Goal: Task Accomplishment & Management: Manage account settings

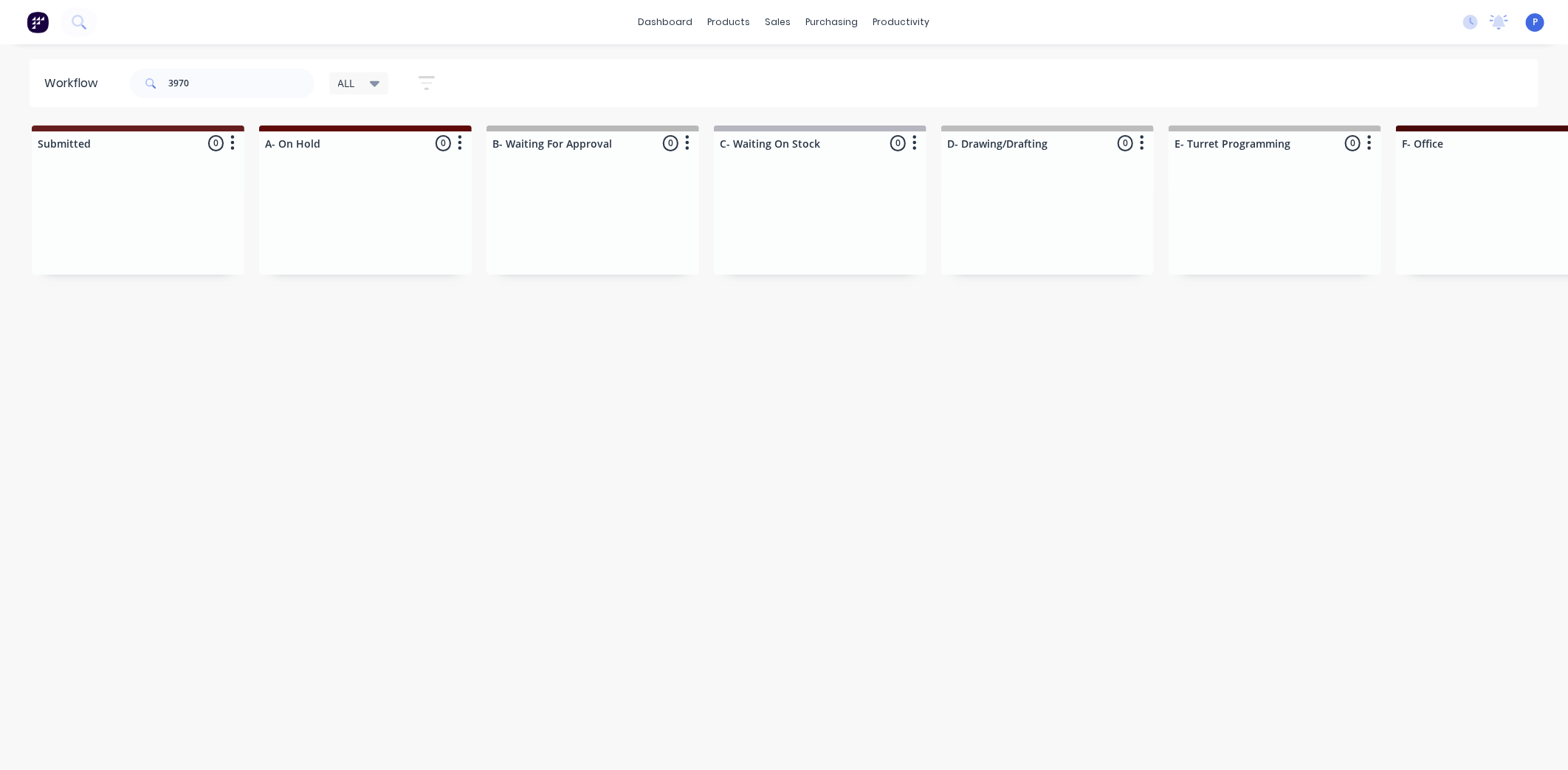
drag, startPoint x: 1057, startPoint y: 352, endPoint x: 791, endPoint y: 421, distance: 274.8
click at [225, 84] on input "3970" at bounding box center [241, 84] width 146 height 30
type input "3967"
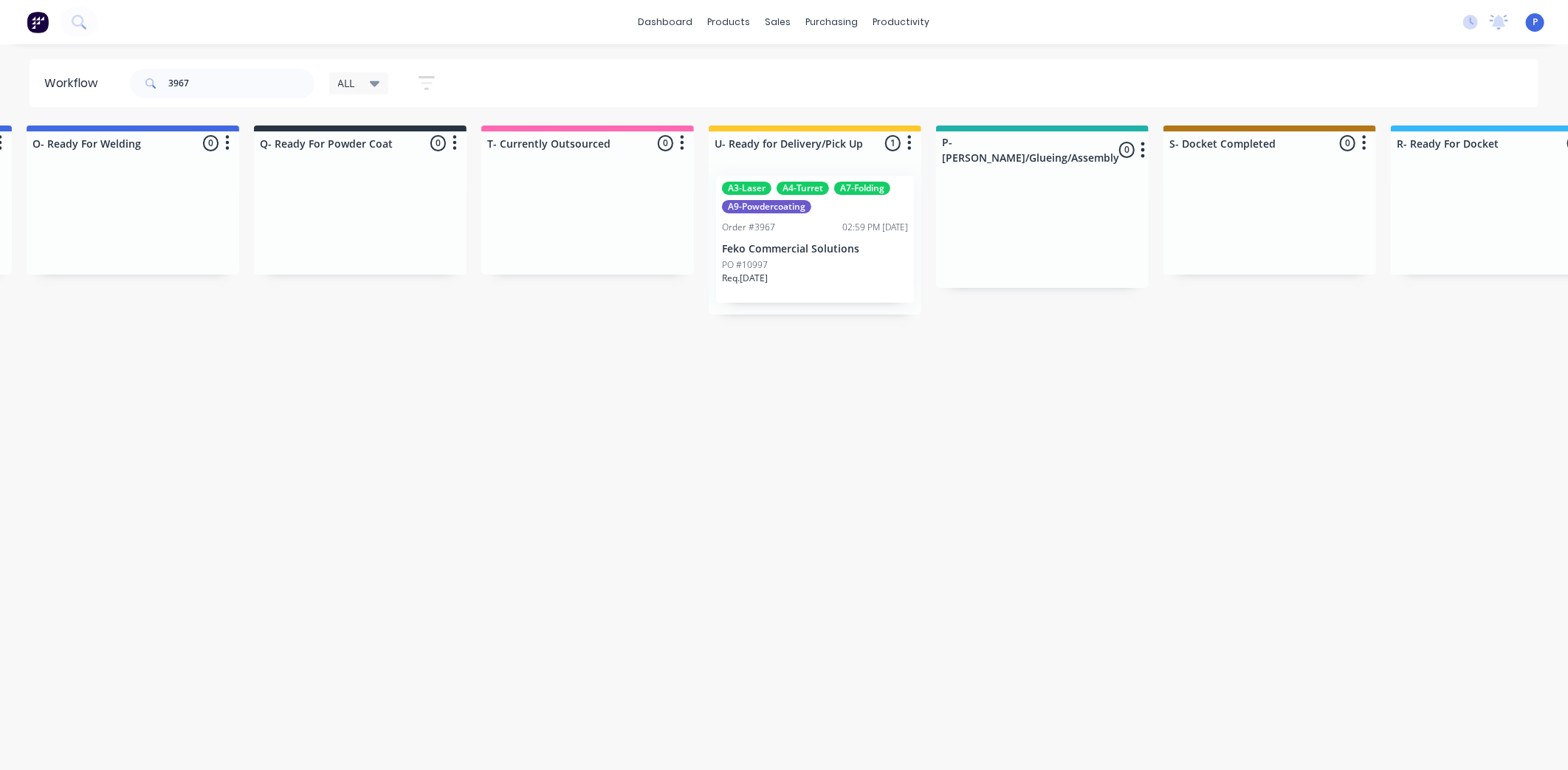
scroll to position [0, 3677]
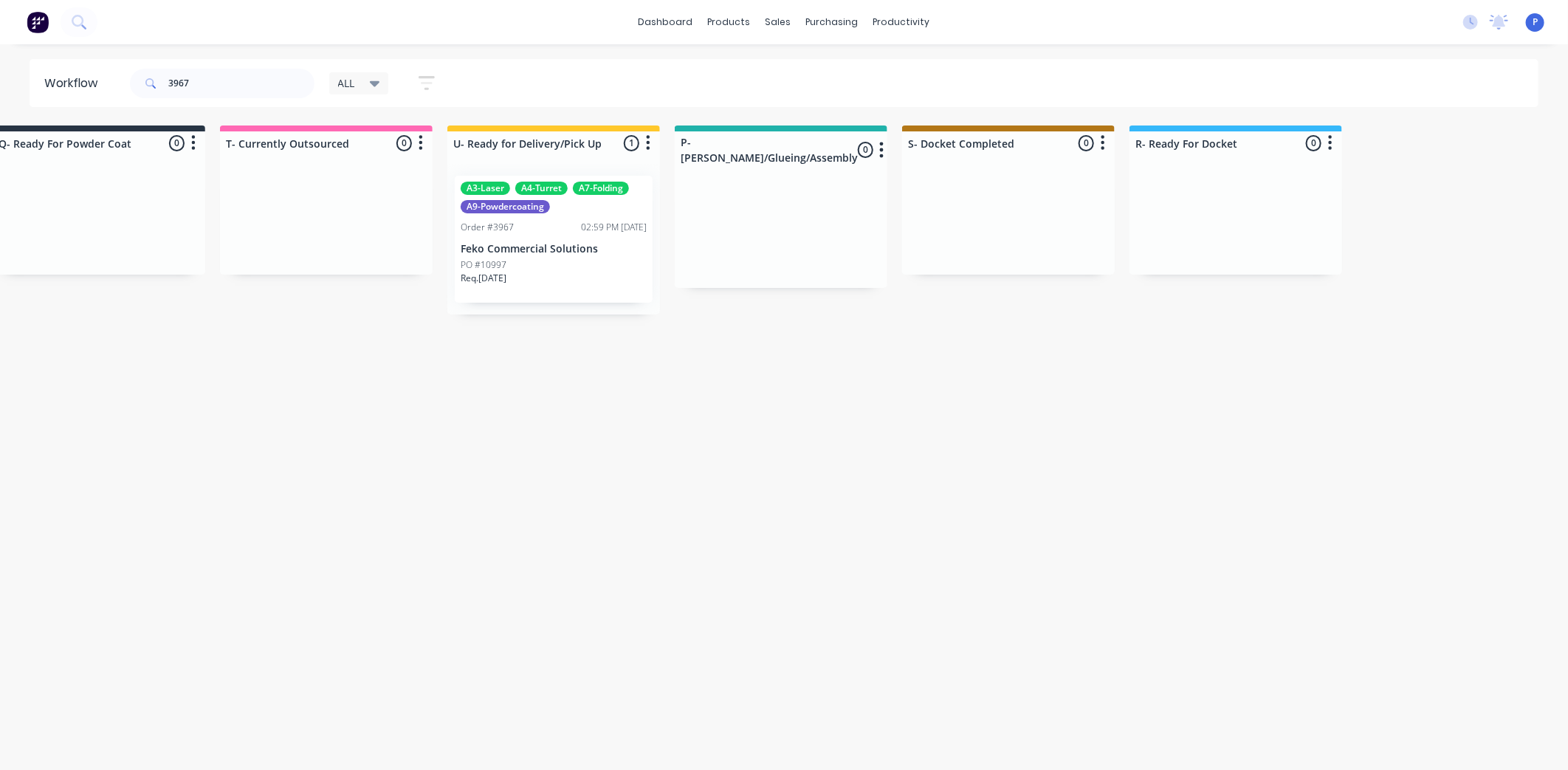
drag, startPoint x: 504, startPoint y: 359, endPoint x: 625, endPoint y: 385, distance: 123.8
click at [536, 278] on div "Req. 30/09/25" at bounding box center [554, 284] width 186 height 25
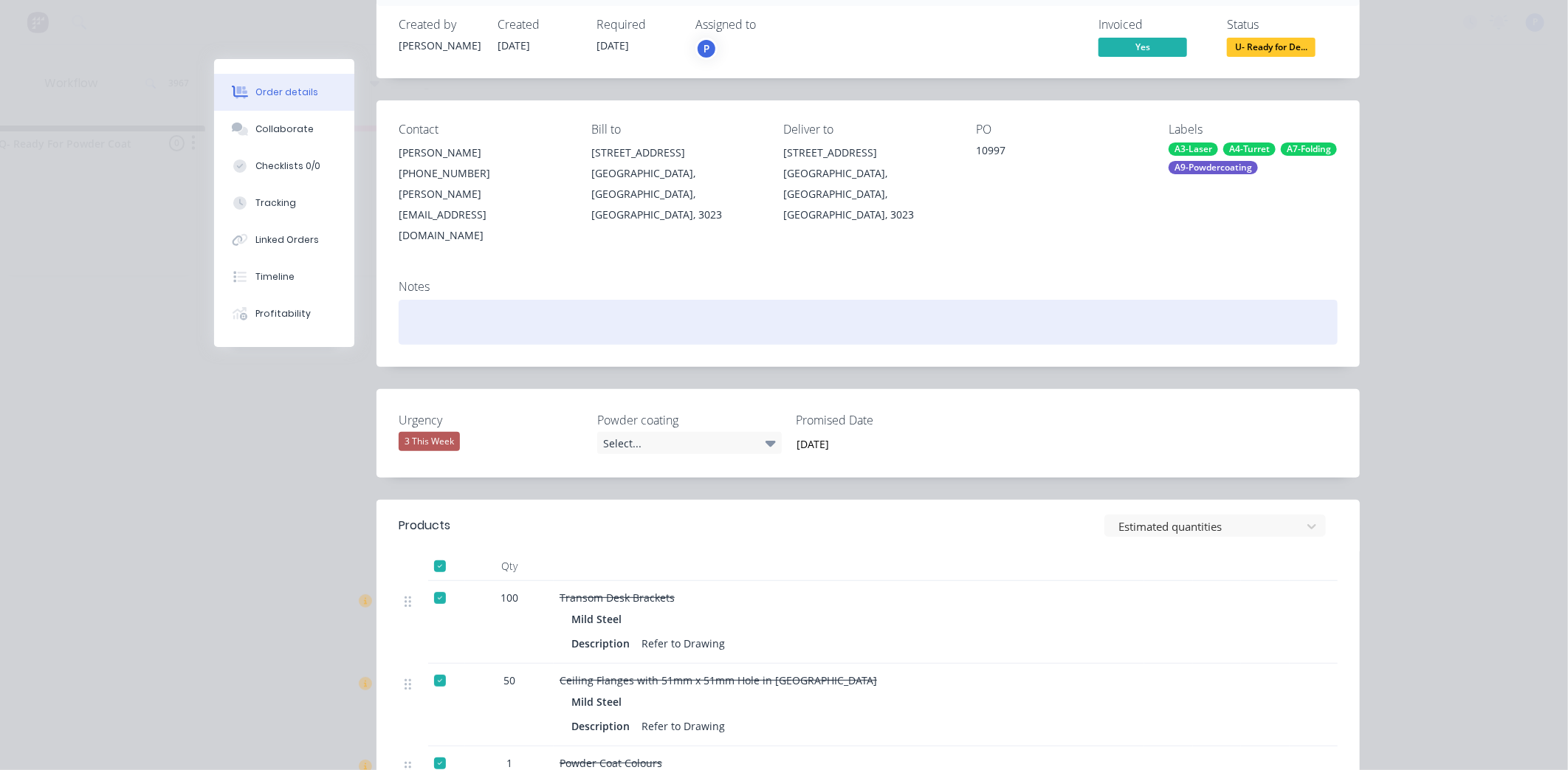
scroll to position [100, 0]
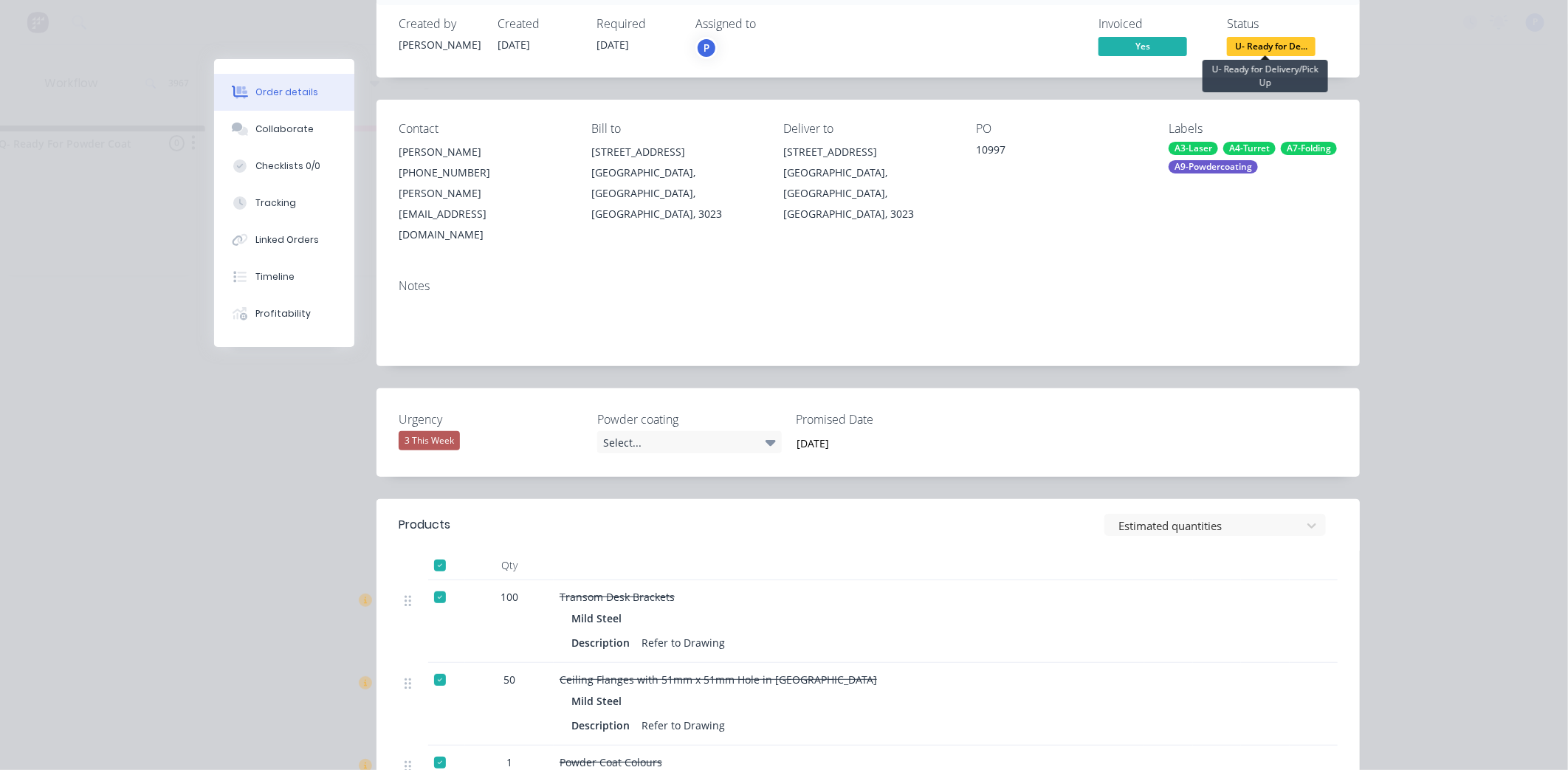
click at [1272, 43] on span "U- Ready for De..." at bounding box center [1271, 46] width 89 height 18
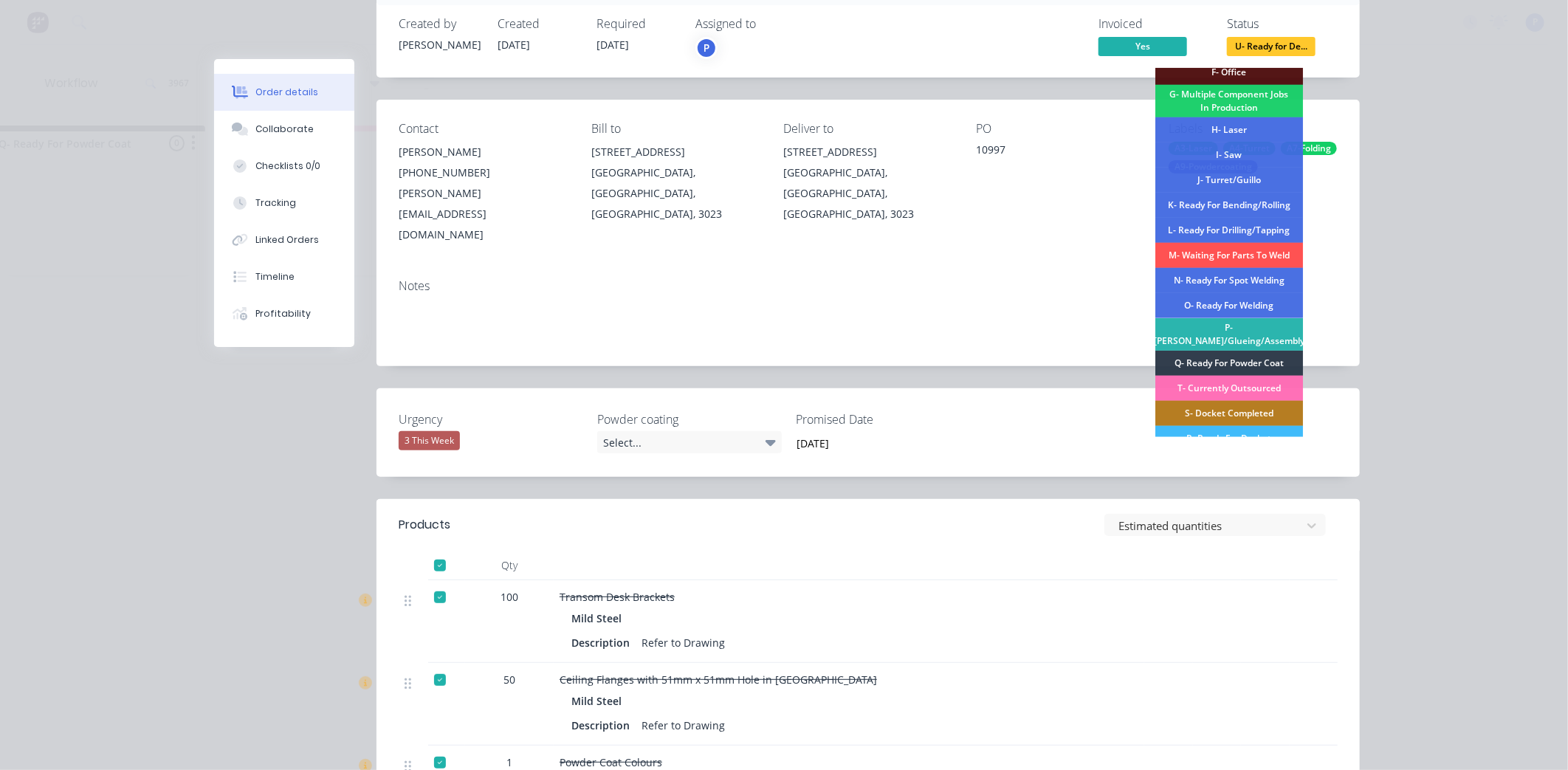
scroll to position [216, 0]
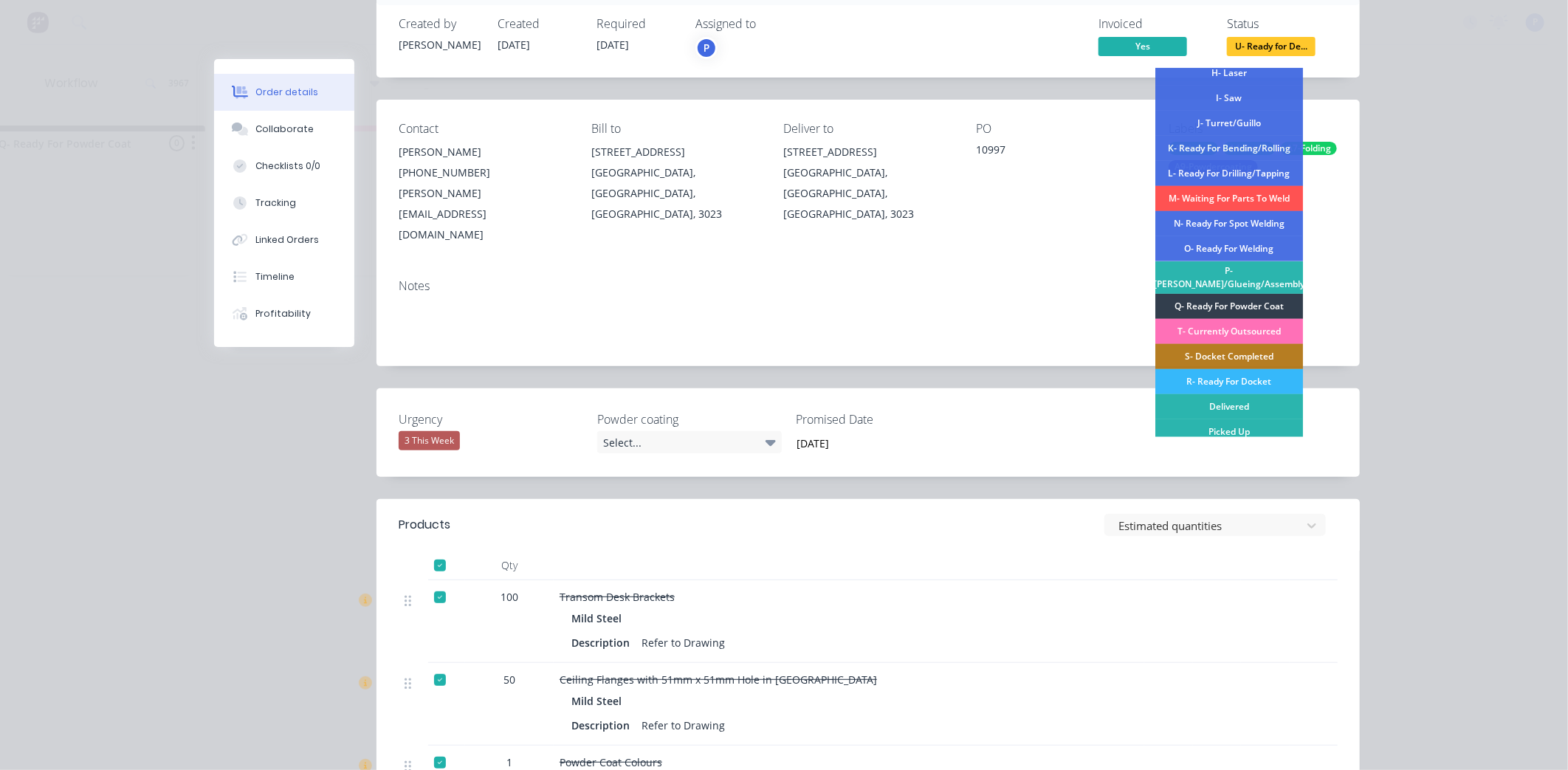
click at [1207, 372] on div "R- Ready For Docket" at bounding box center [1229, 381] width 148 height 25
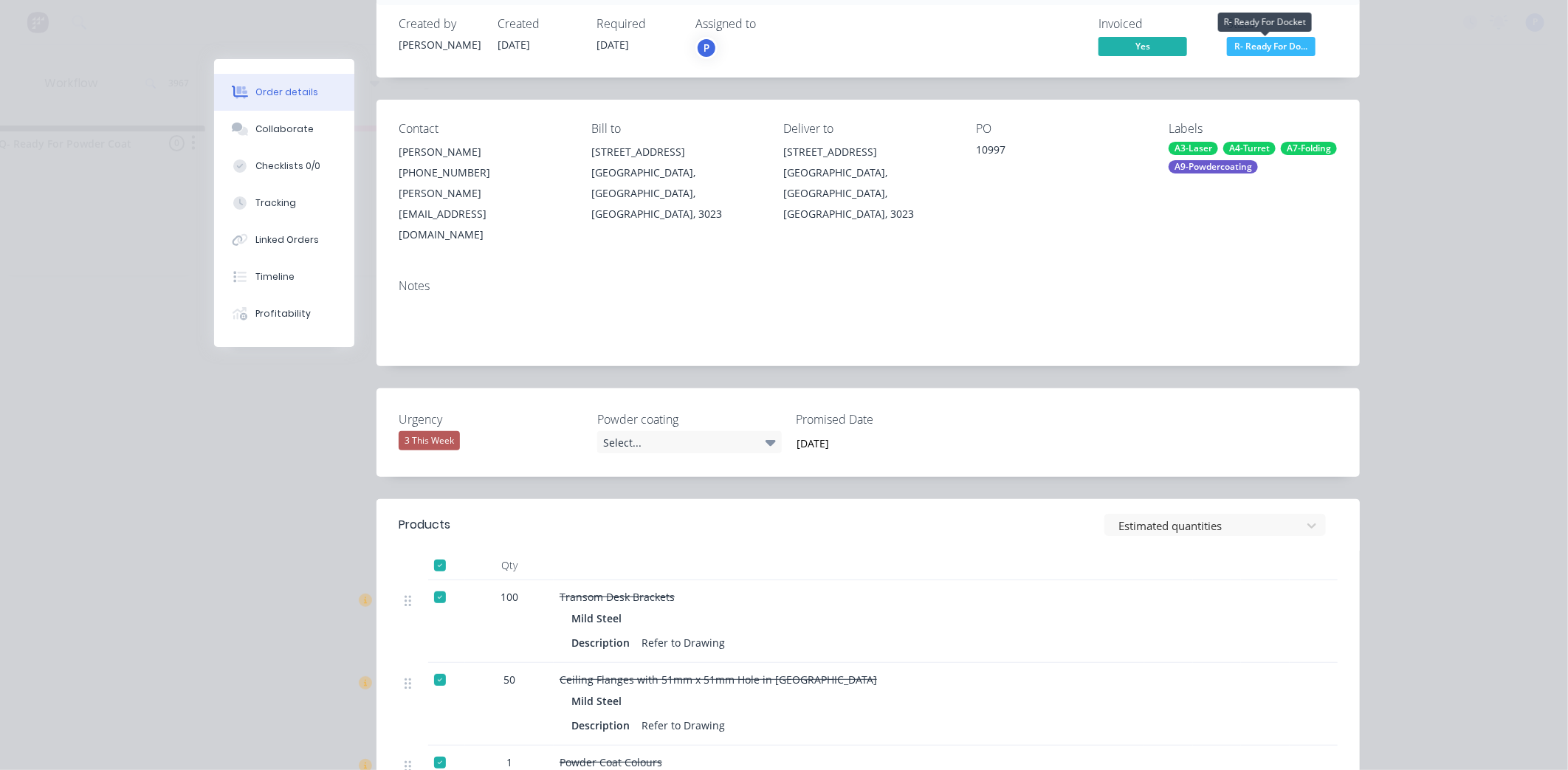
click at [1253, 44] on span "R- Ready For Do..." at bounding box center [1271, 46] width 89 height 18
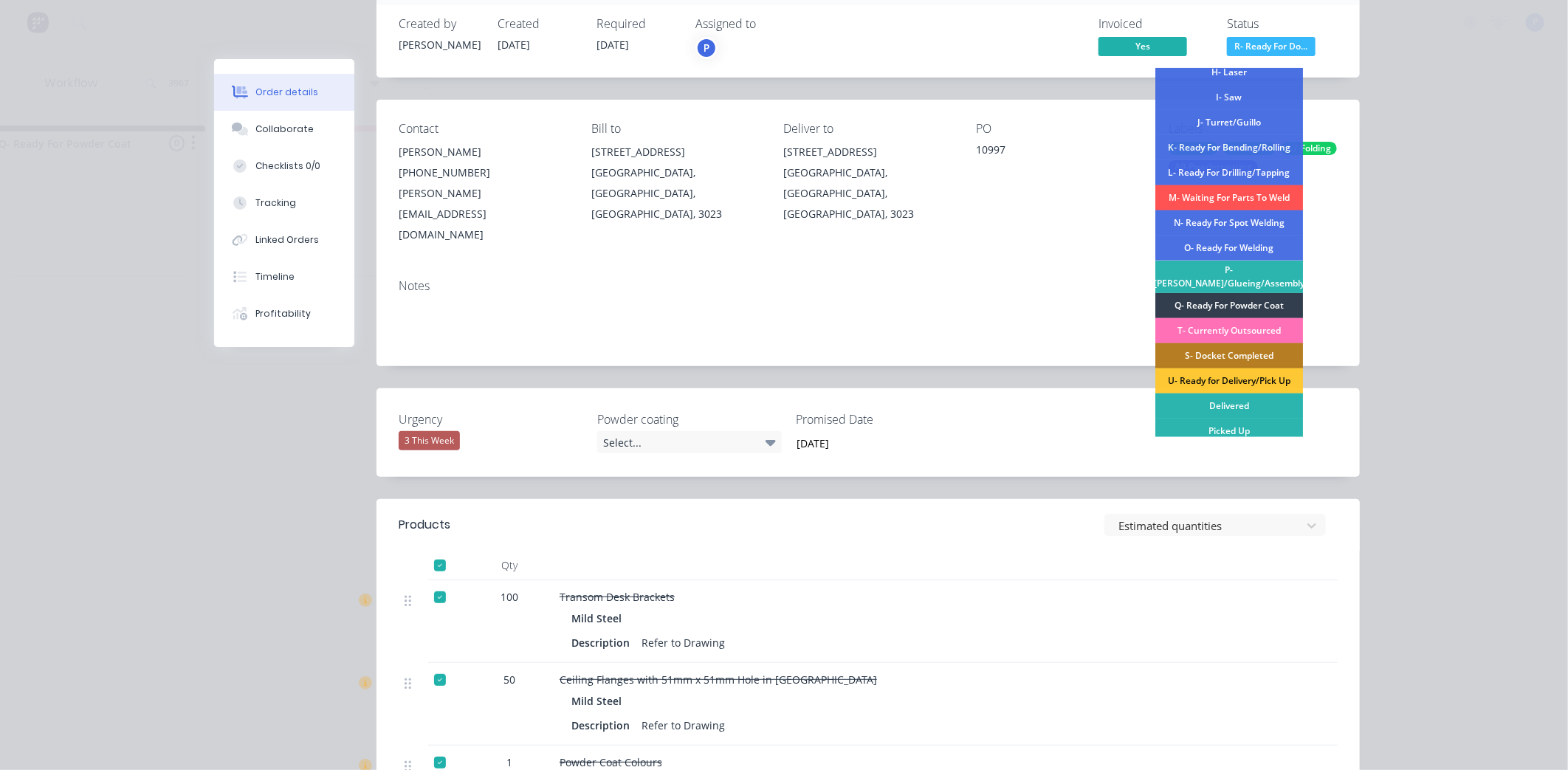
scroll to position [223, 0]
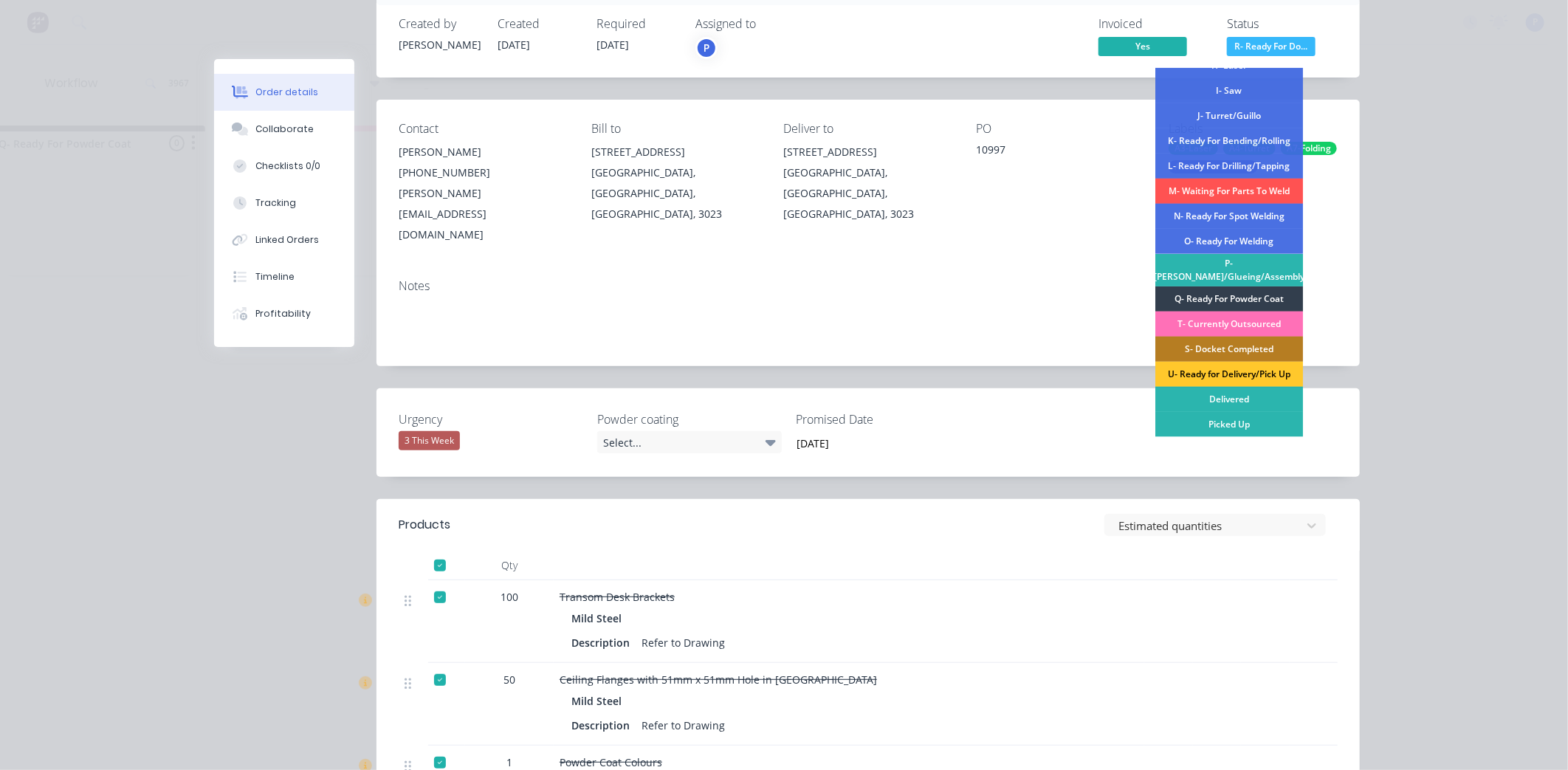
click at [1281, 367] on div "U- Ready for Delivery/Pick Up" at bounding box center [1229, 375] width 148 height 25
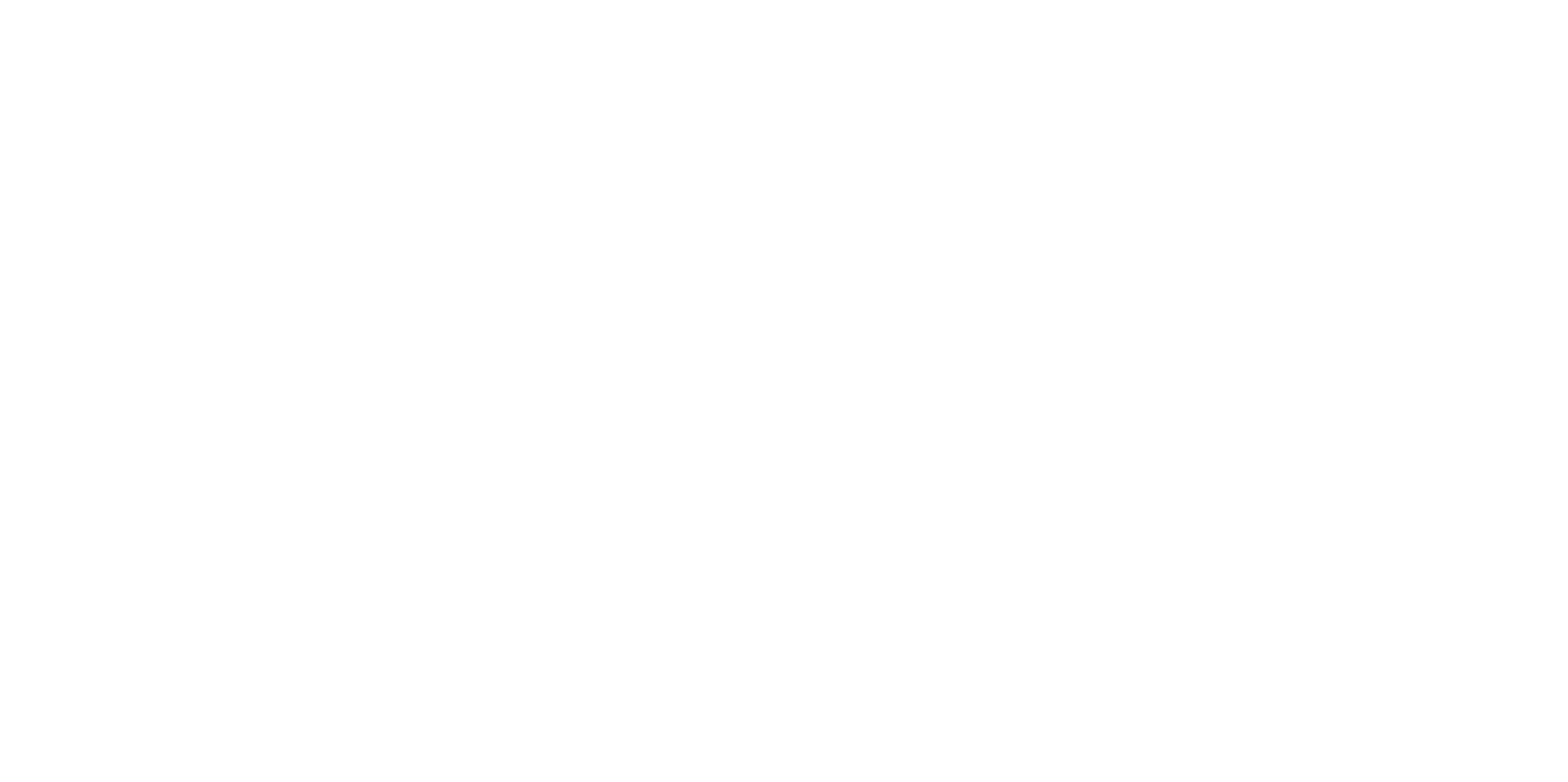
scroll to position [0, 0]
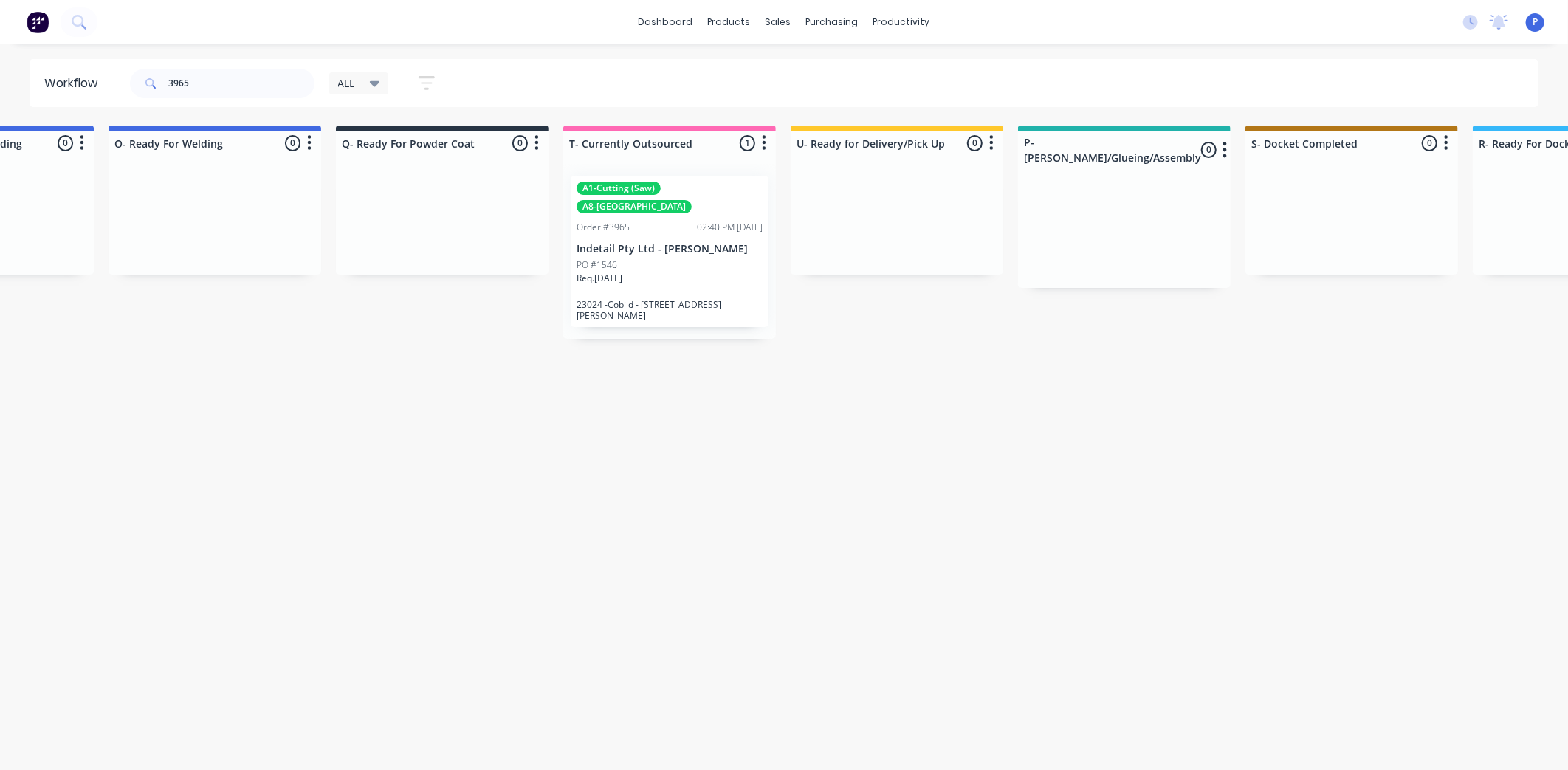
scroll to position [0, 3677]
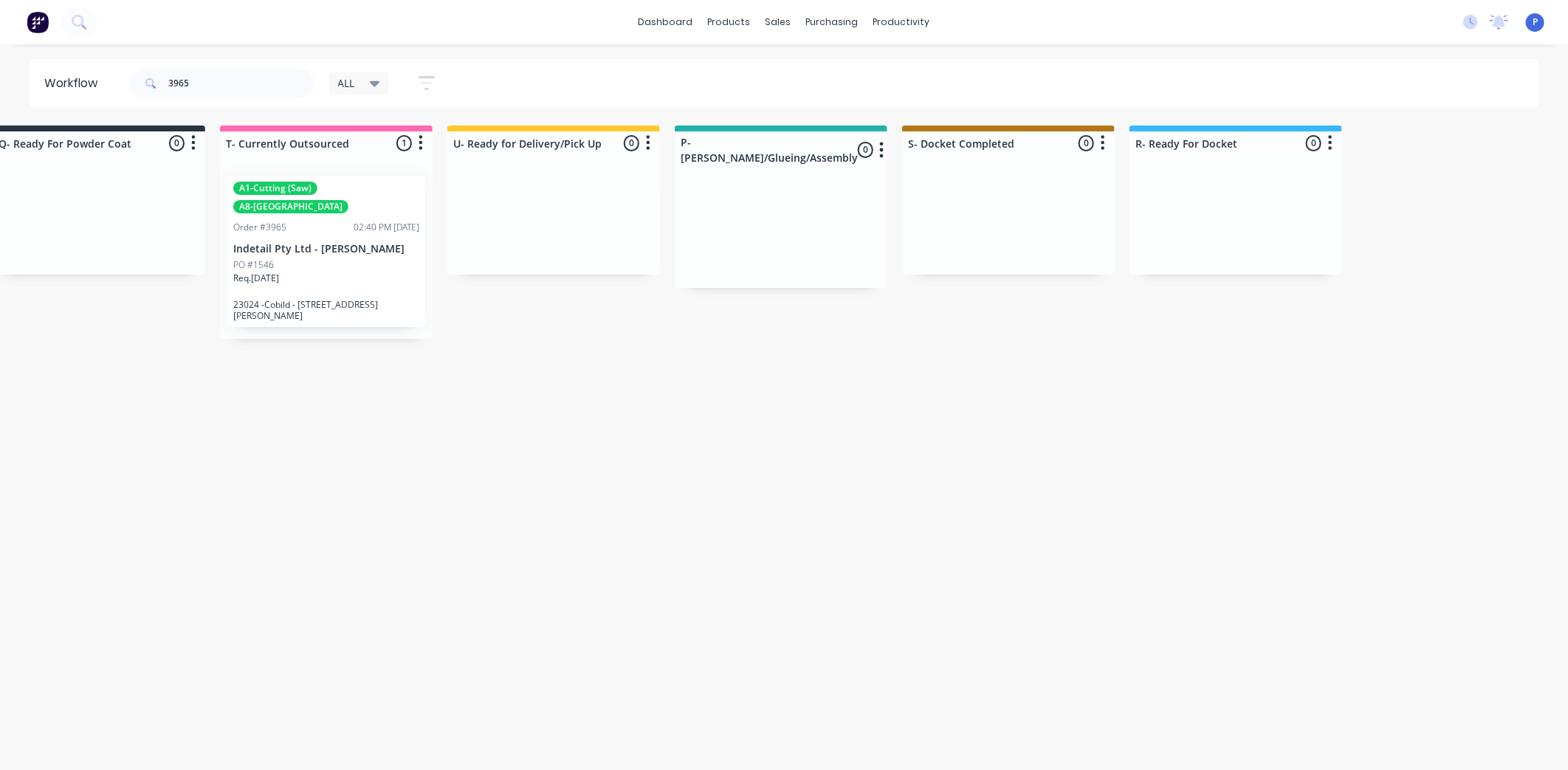
drag, startPoint x: 642, startPoint y: 362, endPoint x: 825, endPoint y: 396, distance: 186.1
click at [191, 80] on input "3965" at bounding box center [241, 84] width 146 height 30
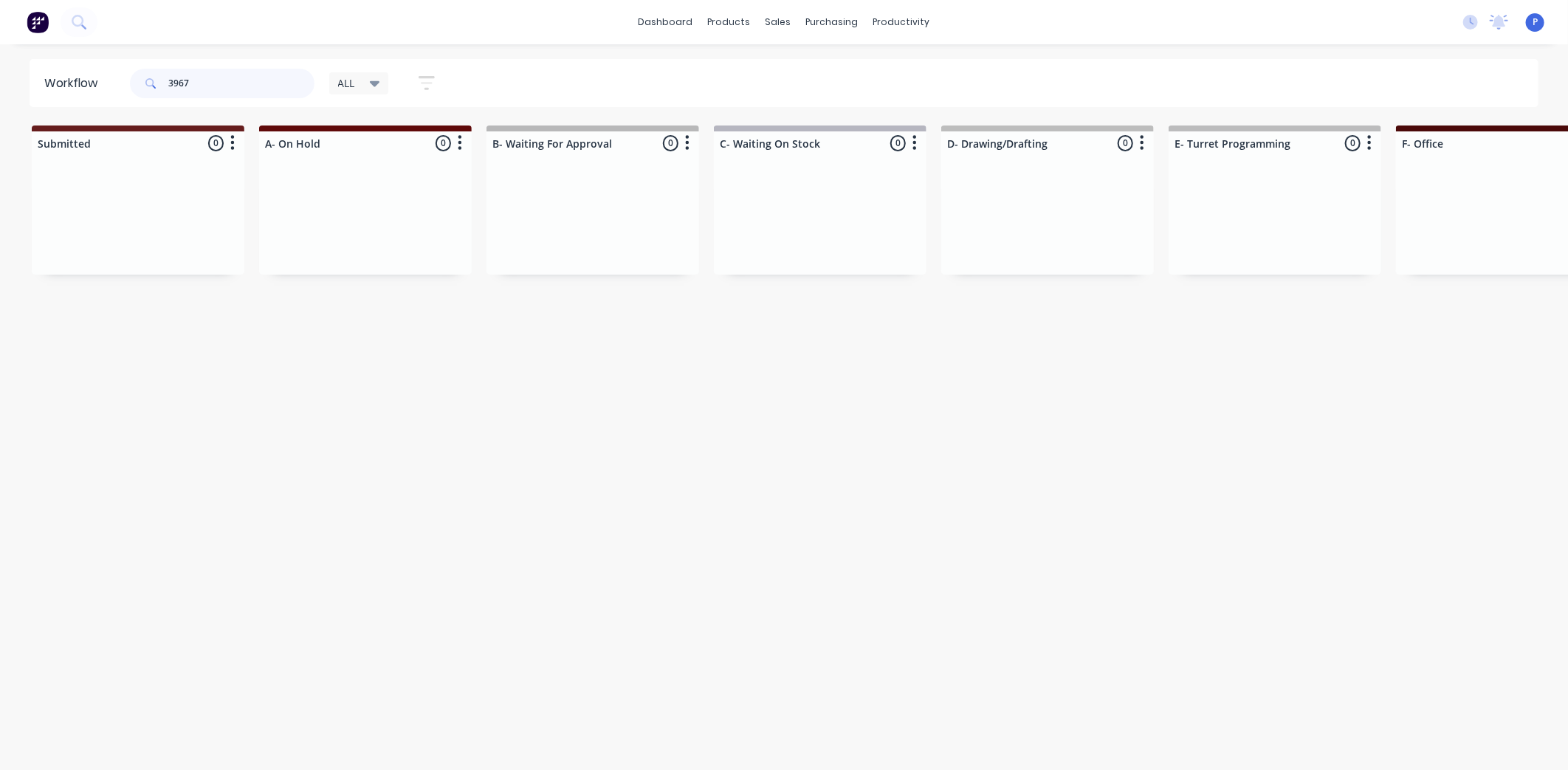
type input "3967"
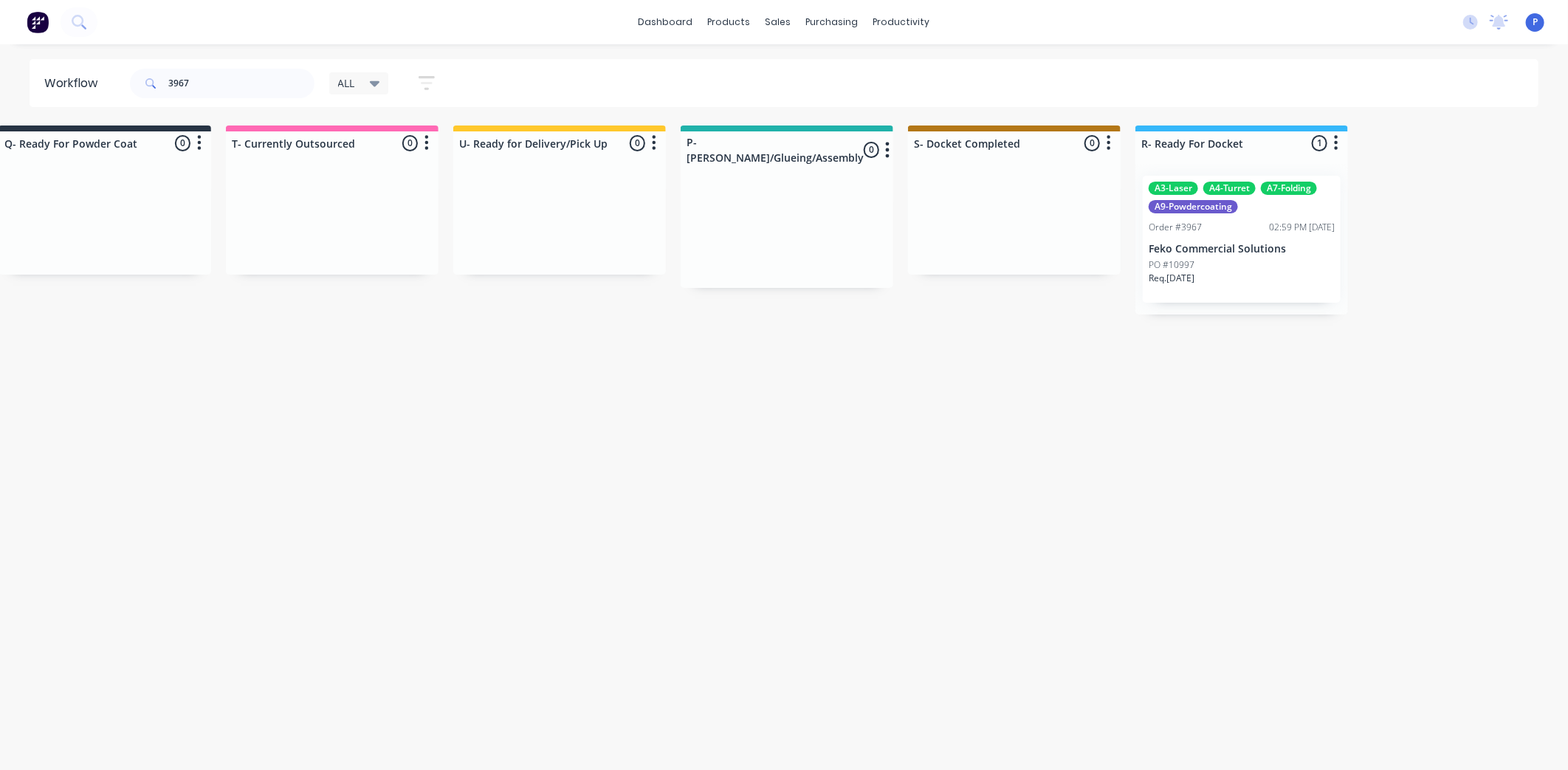
scroll to position [0, 3677]
drag, startPoint x: 325, startPoint y: 359, endPoint x: 486, endPoint y: 403, distance: 166.9
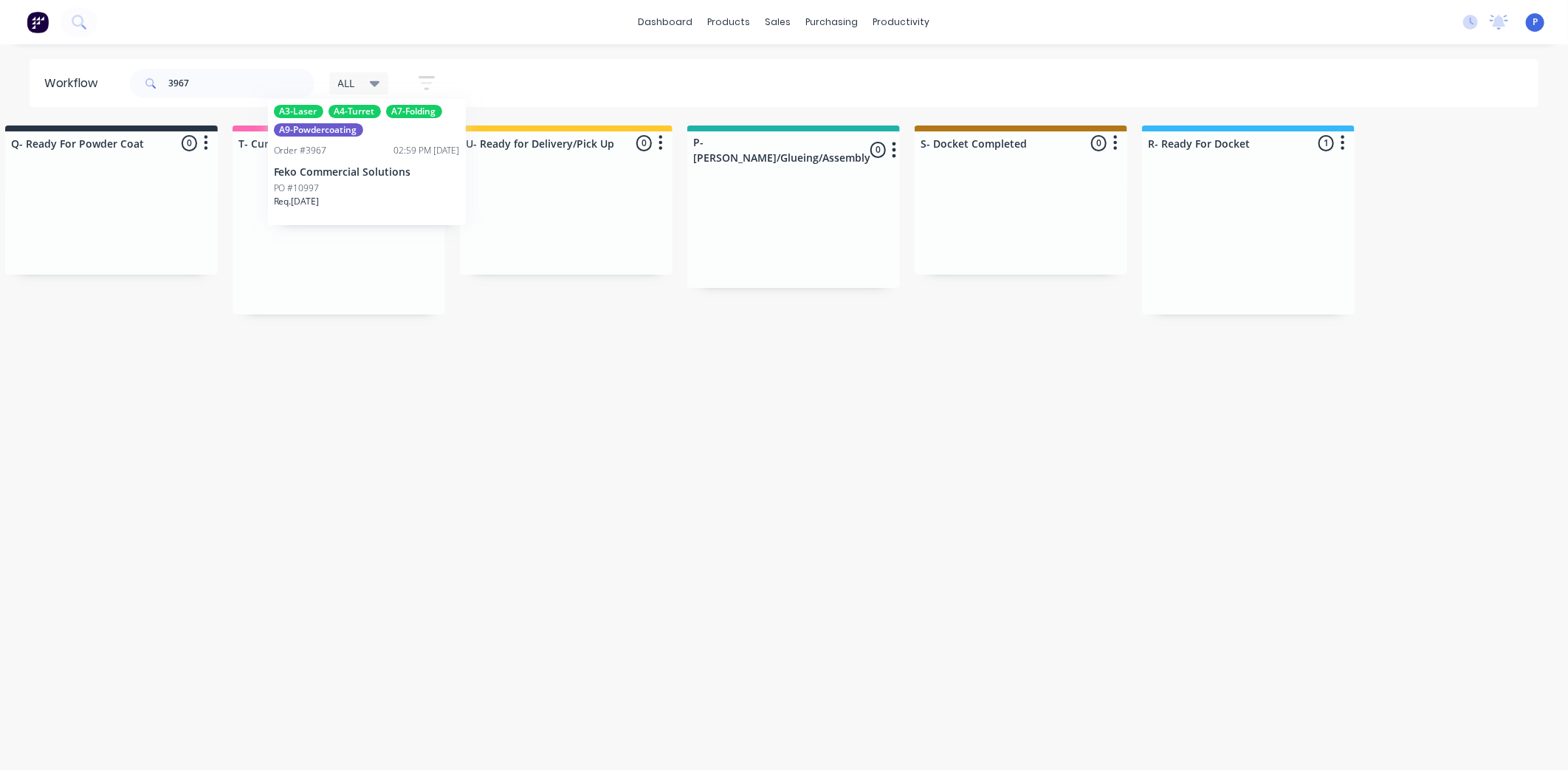
scroll to position [0, 3664]
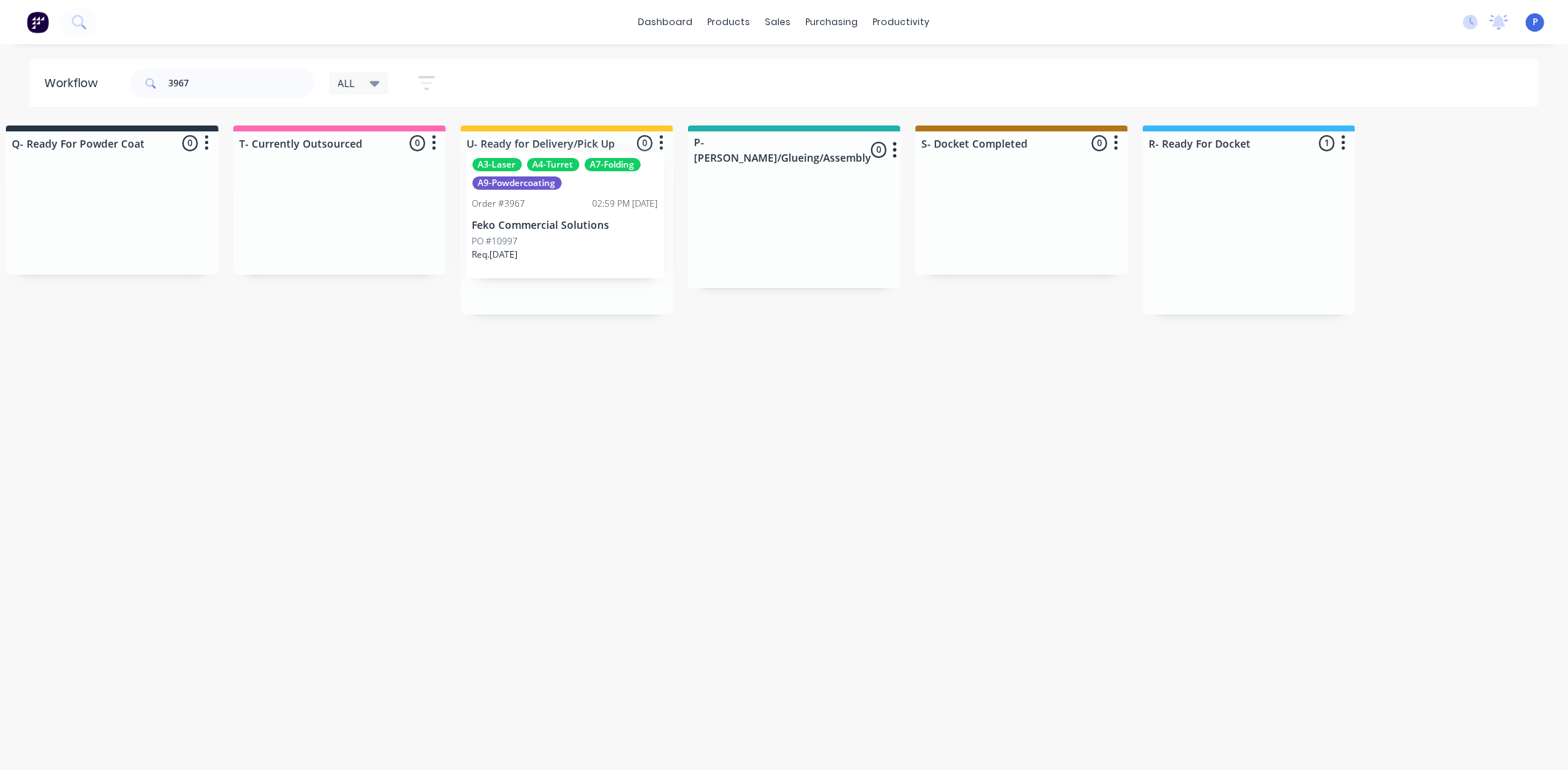
drag, startPoint x: 1245, startPoint y: 223, endPoint x: 572, endPoint y: 201, distance: 673.4
click at [566, 217] on div "A3-Laser A4-Turret A7-Folding A9-Powdercoating Order #3967 02:59 PM [DATE] Feko…" at bounding box center [567, 239] width 198 height 127
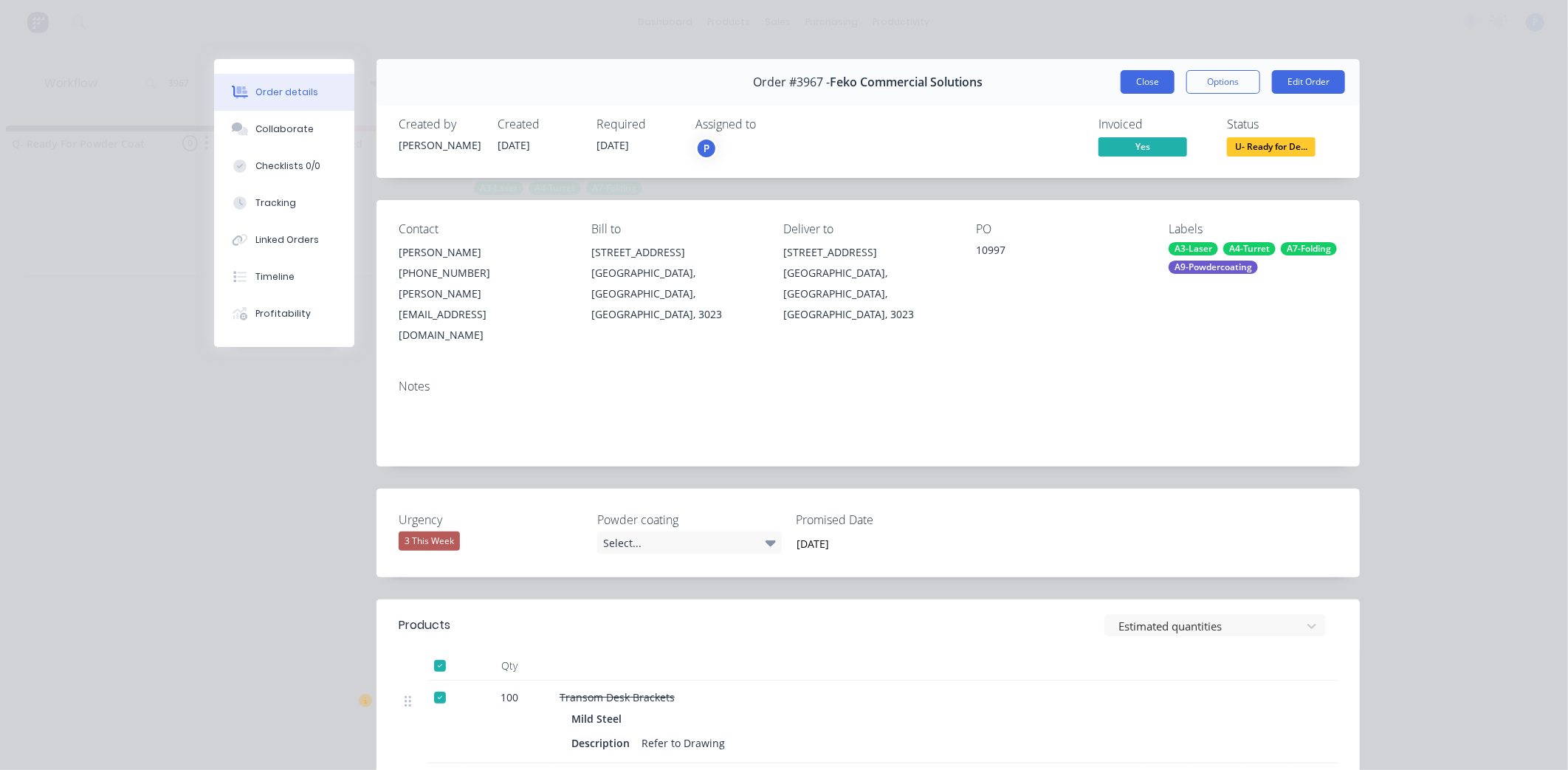
click at [1128, 85] on button "Close" at bounding box center [1147, 82] width 54 height 24
